Goal: Answer question/provide support: Share knowledge or assist other users

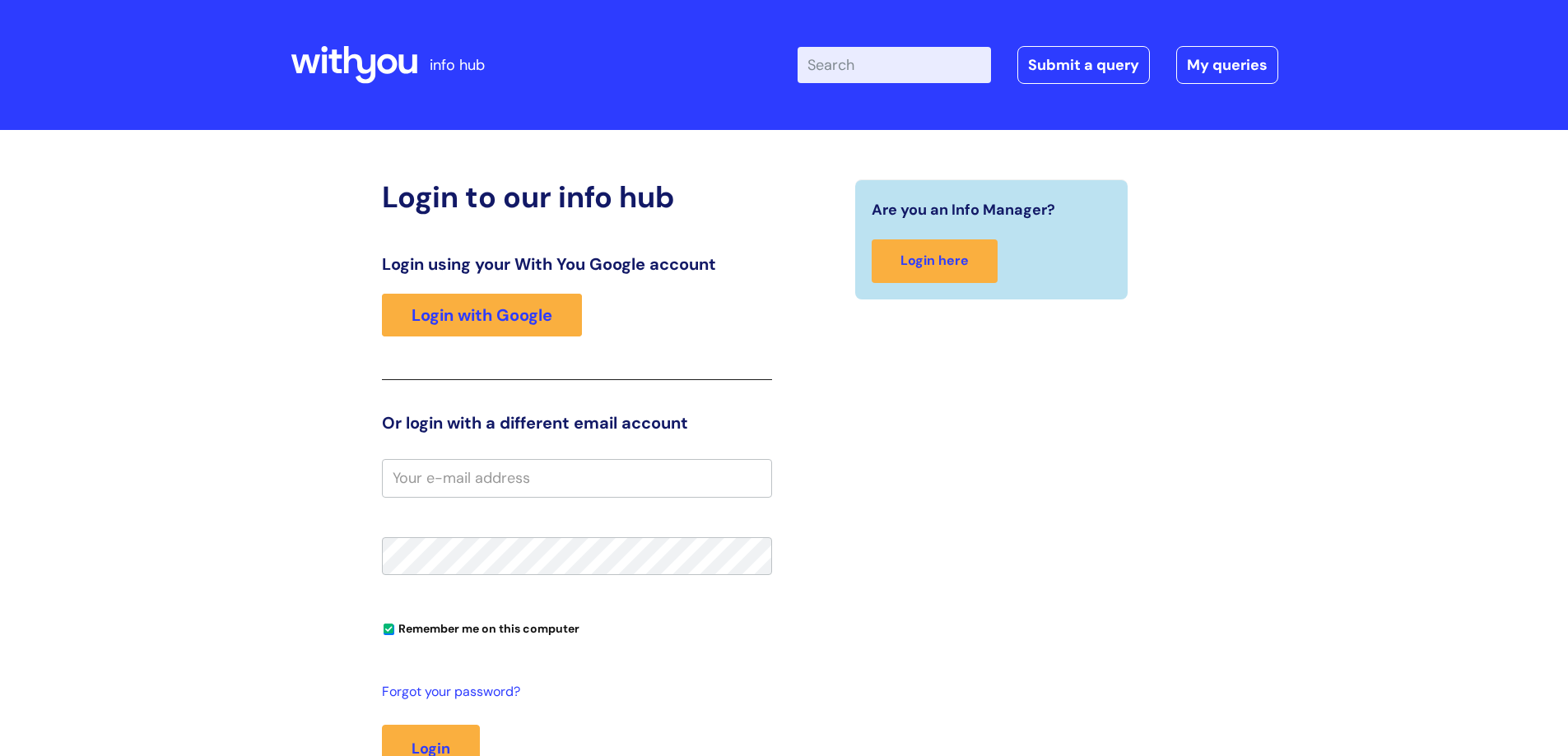
click at [528, 338] on div "Login using your With You Google account Login with Google" at bounding box center [576, 317] width 390 height 126
click at [516, 323] on link "Login with Google" at bounding box center [482, 315] width 200 height 43
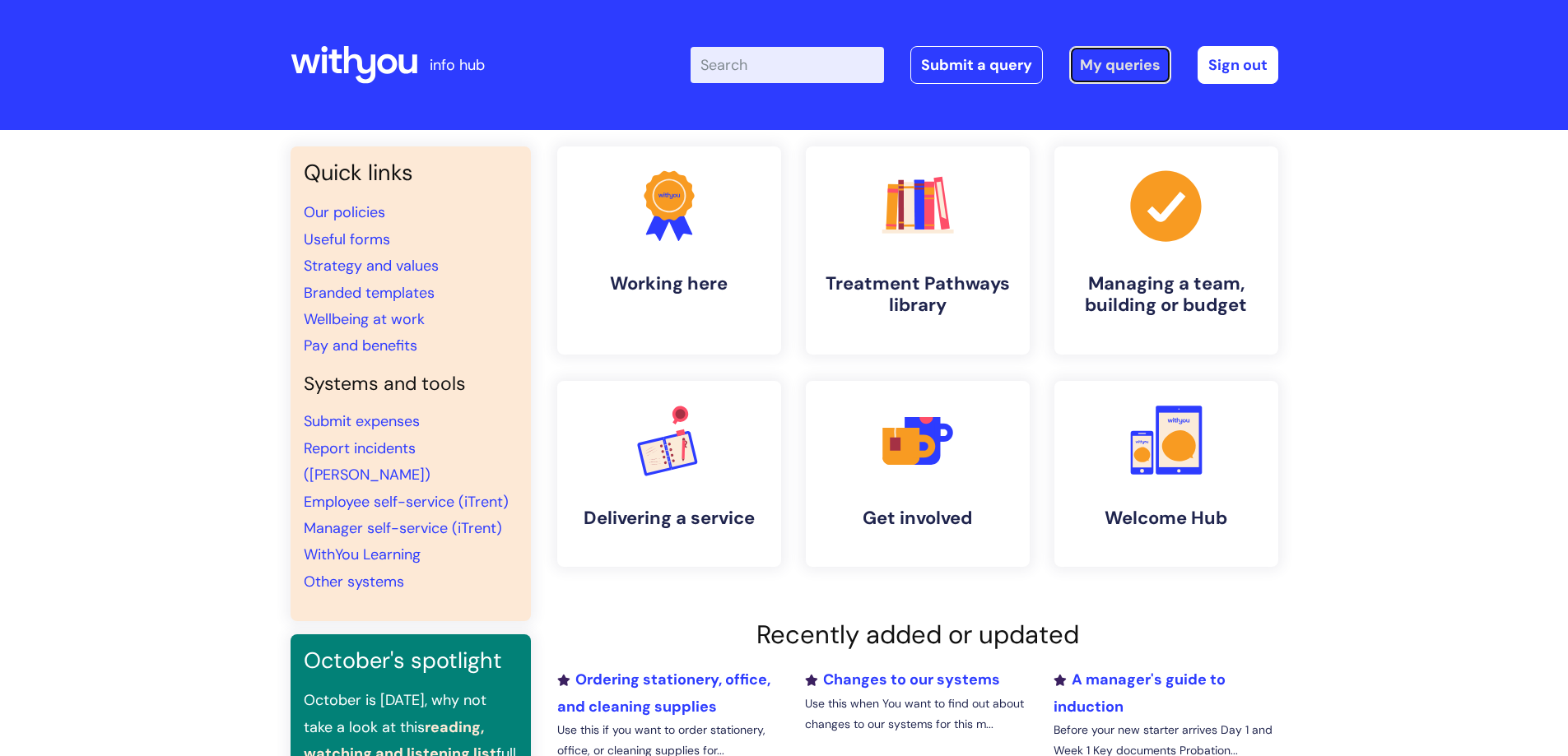
click at [1090, 63] on link "My queries" at bounding box center [1119, 65] width 102 height 38
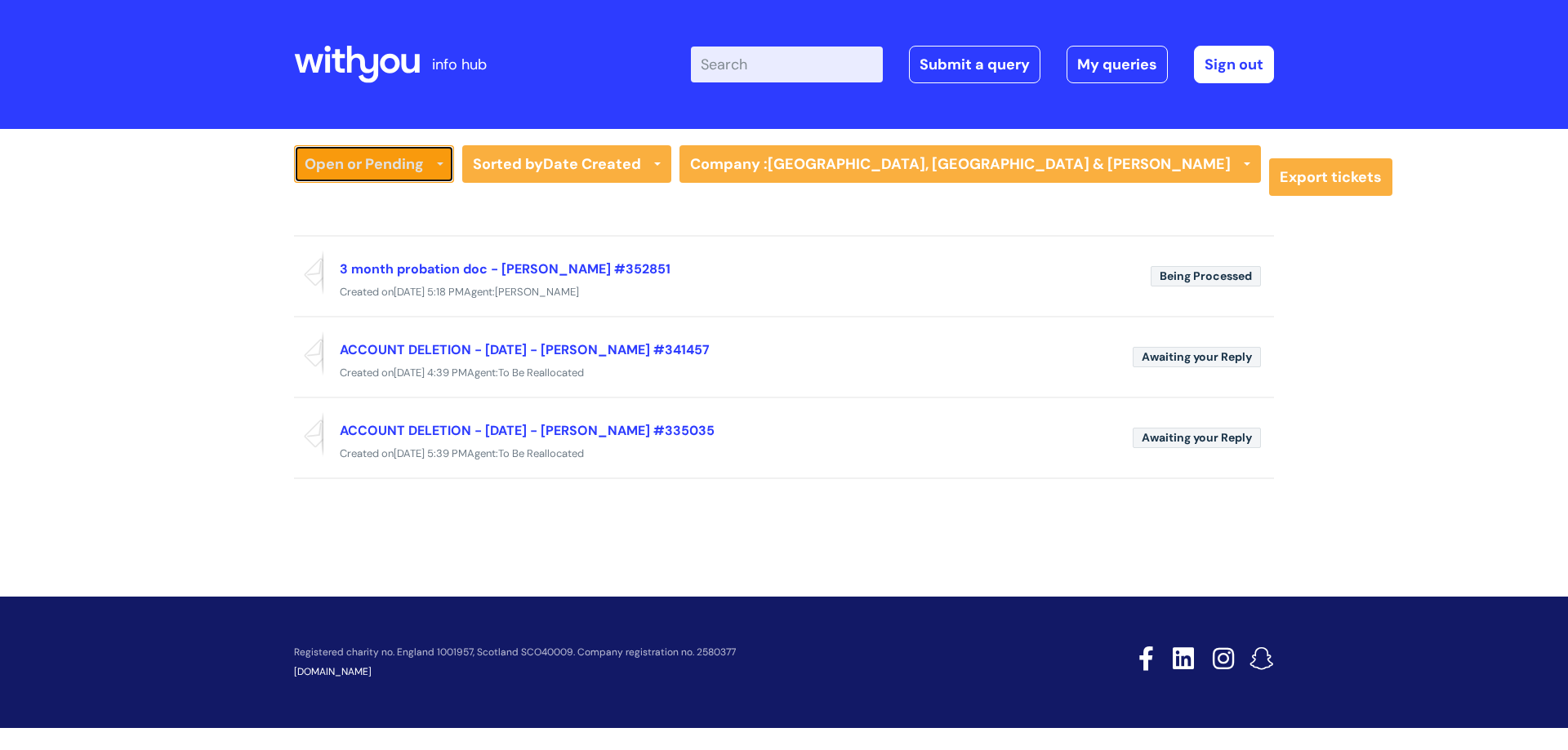
click at [371, 167] on link "Open or Pending" at bounding box center [374, 164] width 161 height 37
click at [356, 189] on link "All Tickets" at bounding box center [374, 199] width 161 height 23
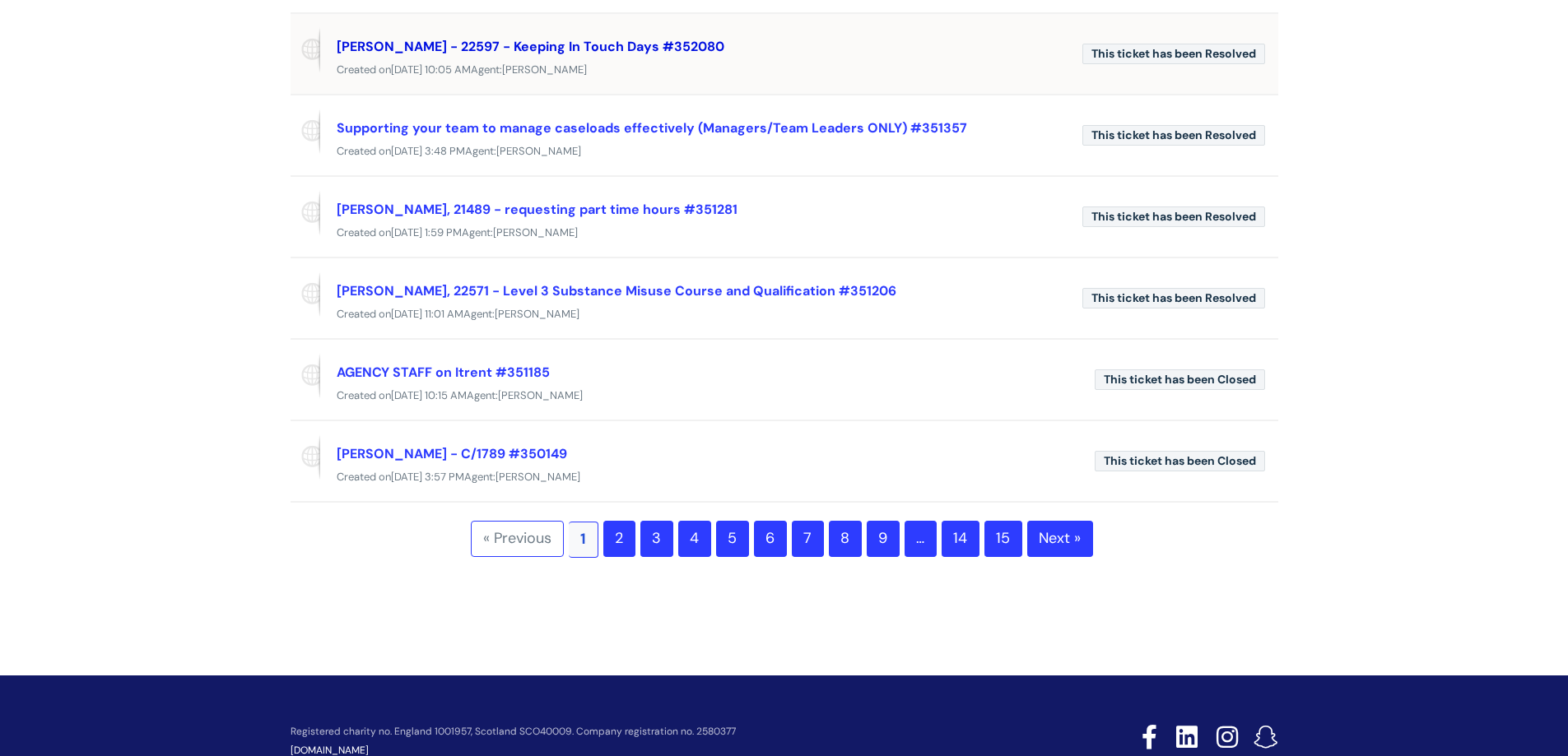
scroll to position [578, 0]
click at [621, 542] on link "2" at bounding box center [619, 538] width 32 height 37
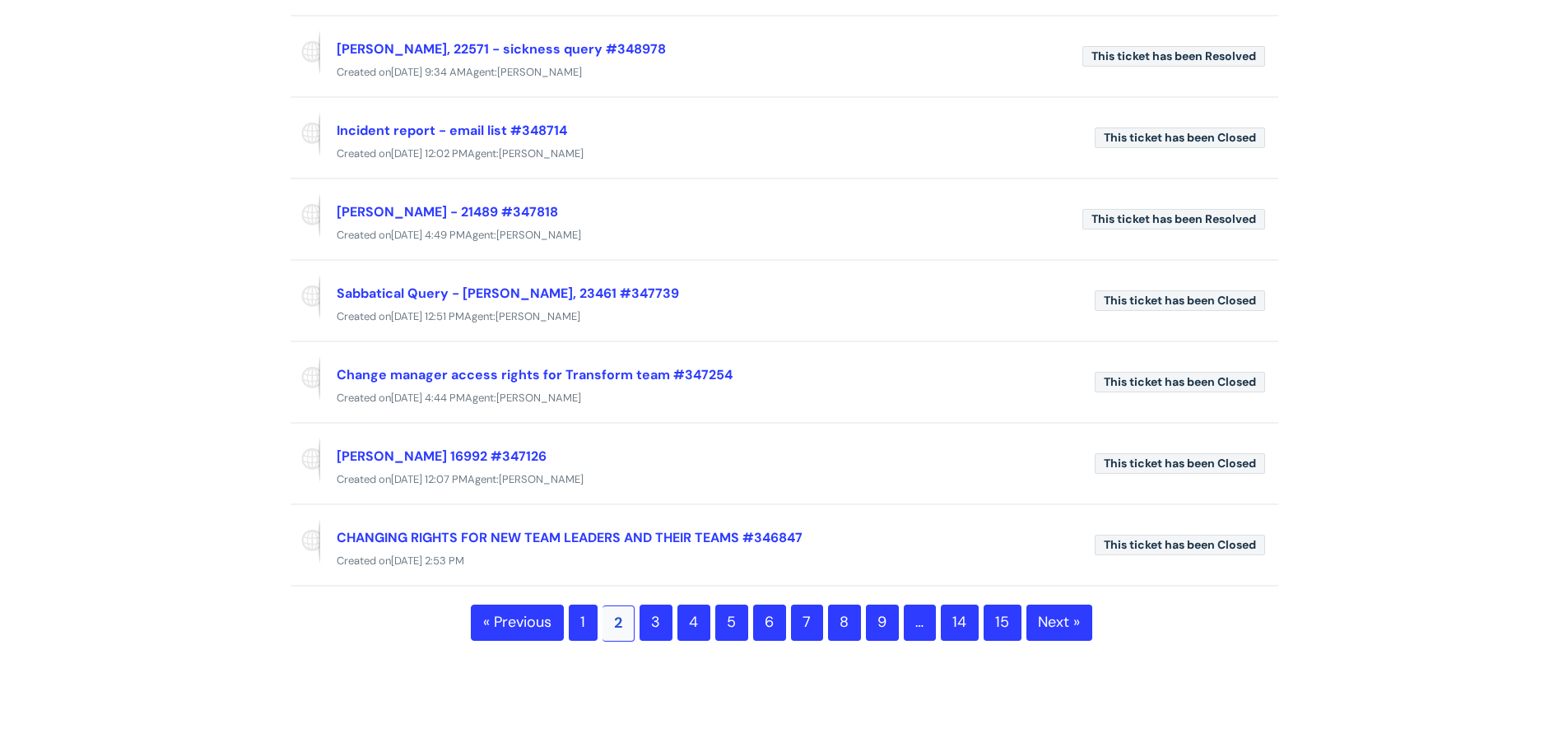
scroll to position [467, 0]
click at [622, 373] on link "Change manager access rights for Transform team #347254" at bounding box center [534, 374] width 396 height 17
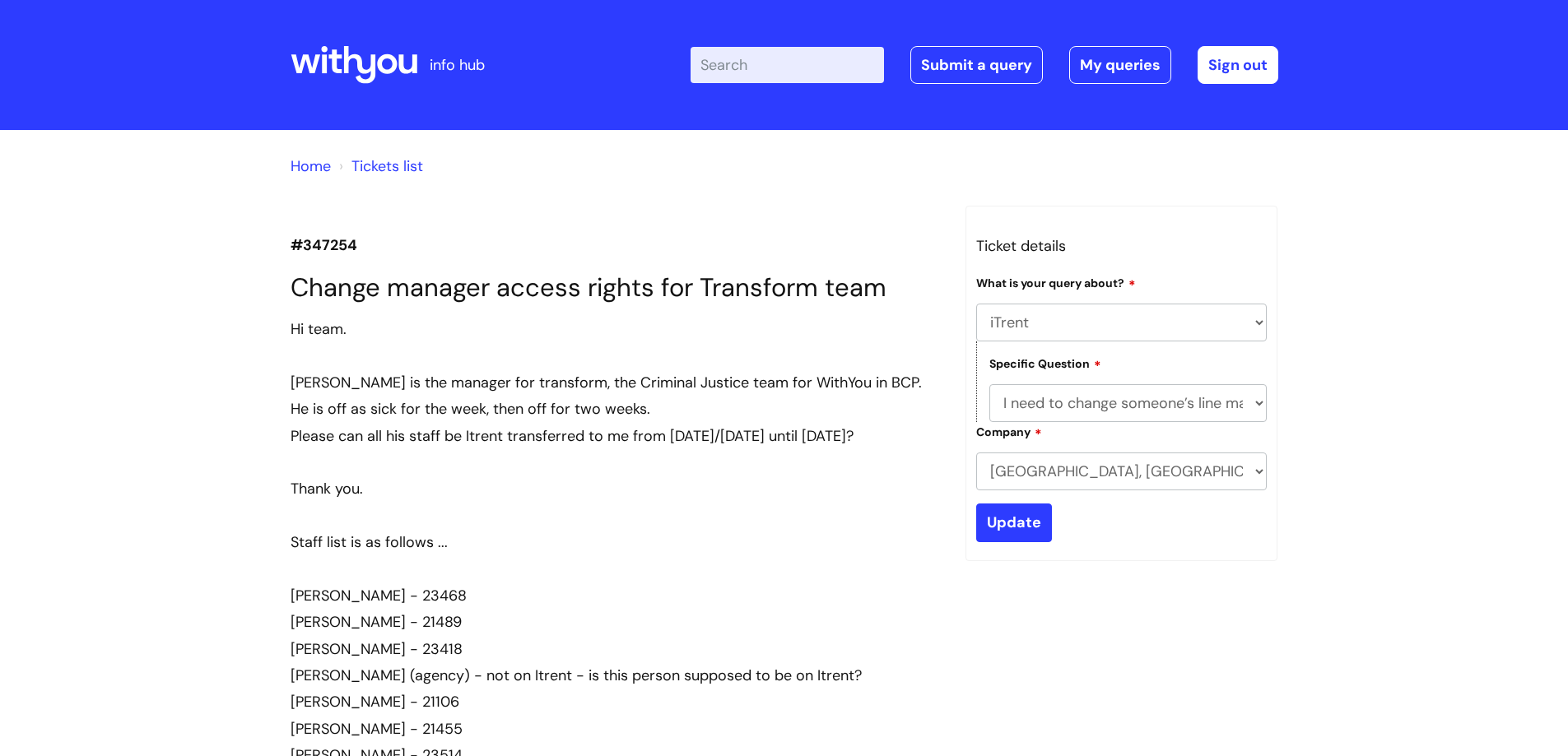
select select "iTrent"
select select "I need to change someone’s line manager"
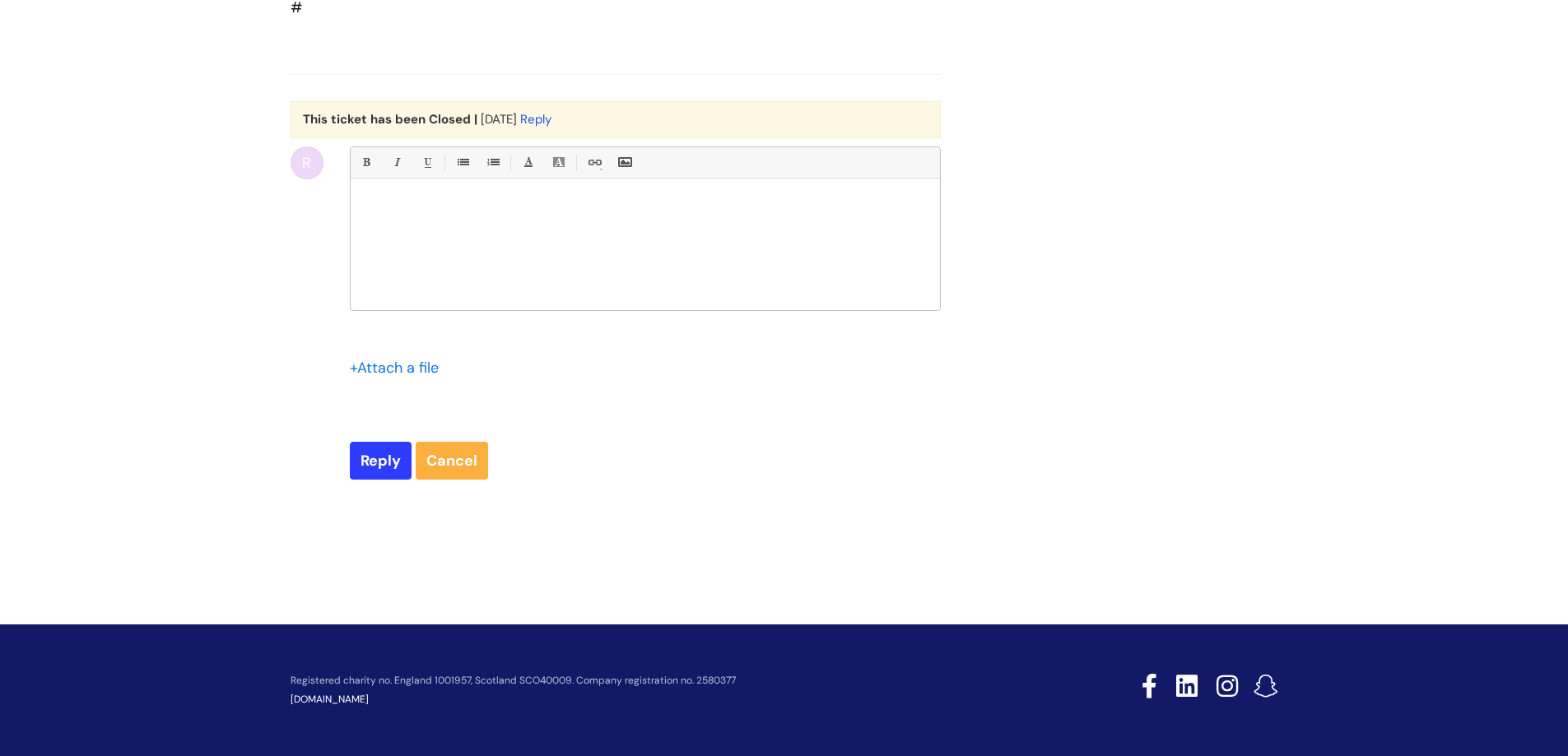
scroll to position [2816, 0]
click at [423, 221] on div at bounding box center [644, 248] width 589 height 123
click at [383, 454] on input "Reply" at bounding box center [380, 461] width 62 height 38
type input "Please Wait..."
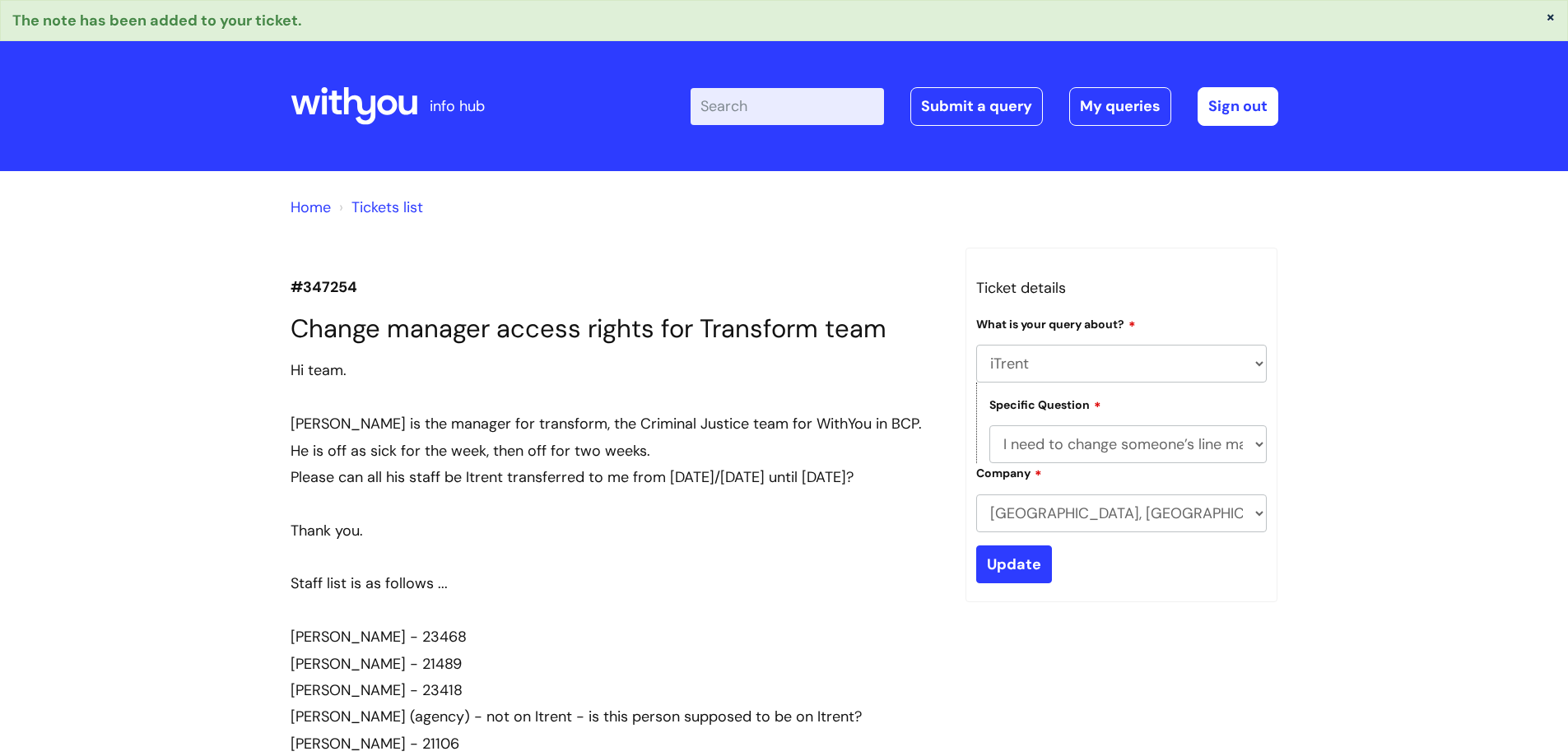
select select "iTrent"
select select "I need to change someone’s line manager"
